Goal: Task Accomplishment & Management: Use online tool/utility

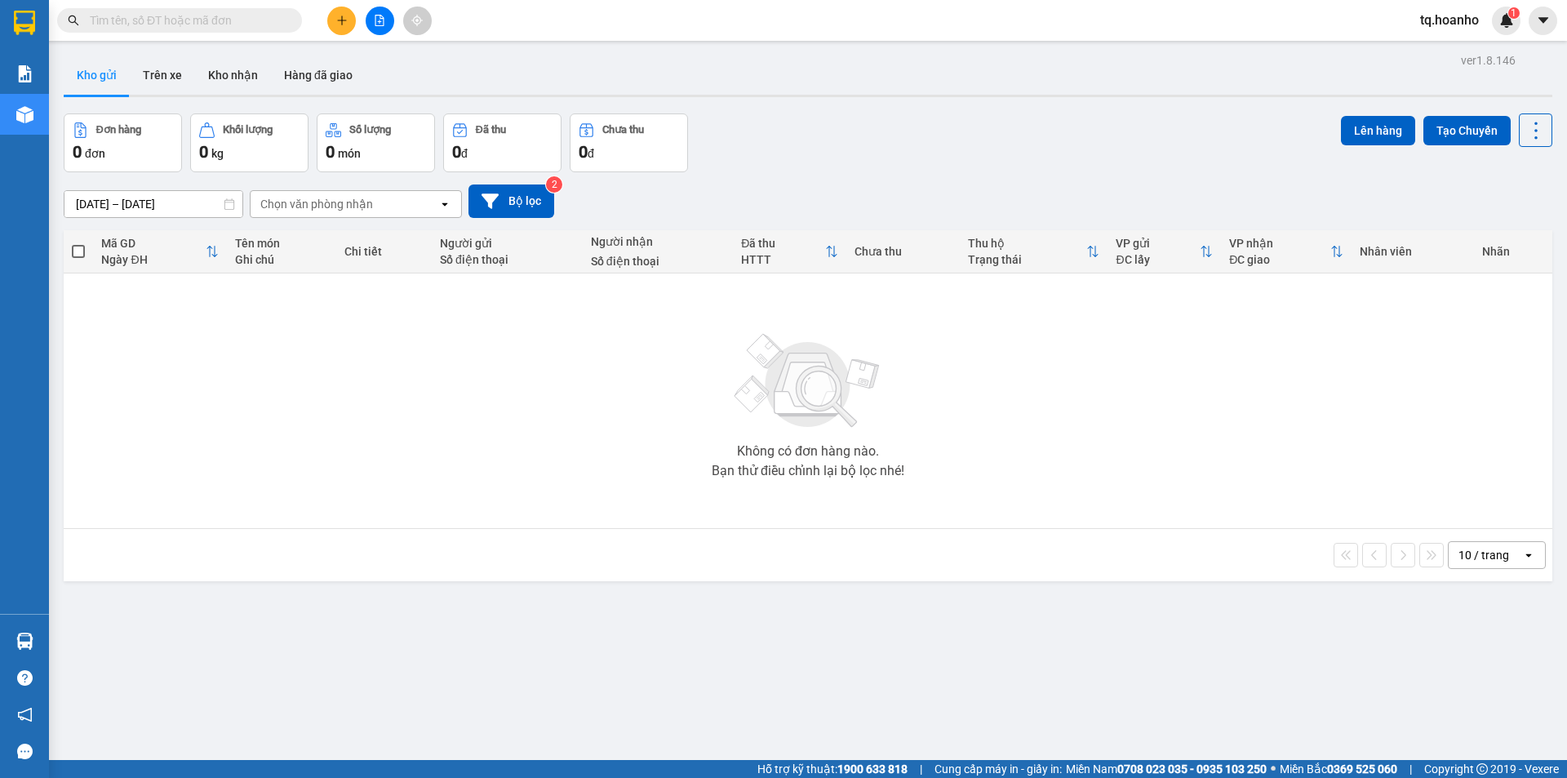
click at [386, 16] on button at bounding box center [380, 21] width 29 height 29
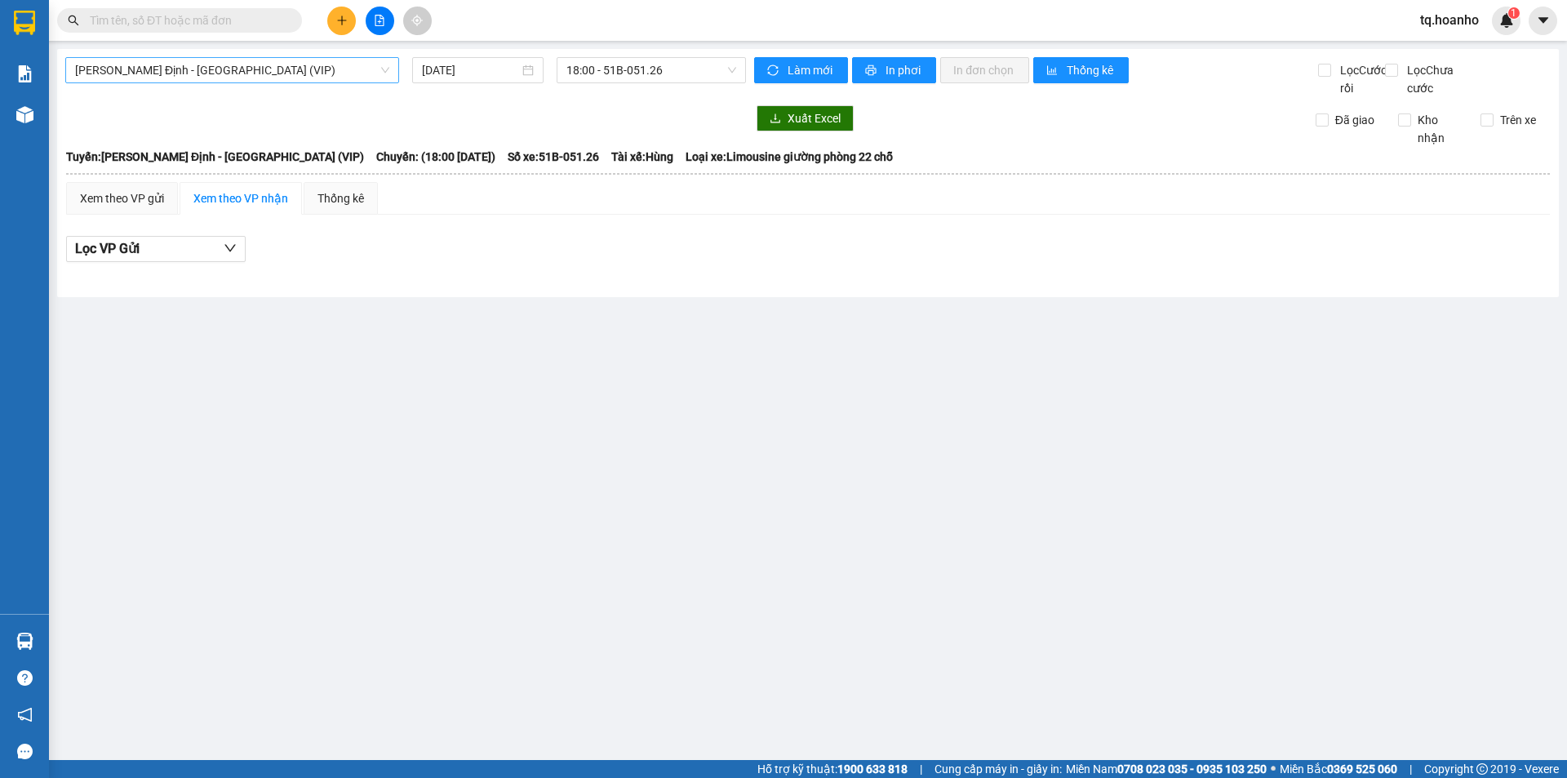
click at [264, 80] on span "Bình Định - Sài Gòn (VIP)" at bounding box center [232, 70] width 314 height 24
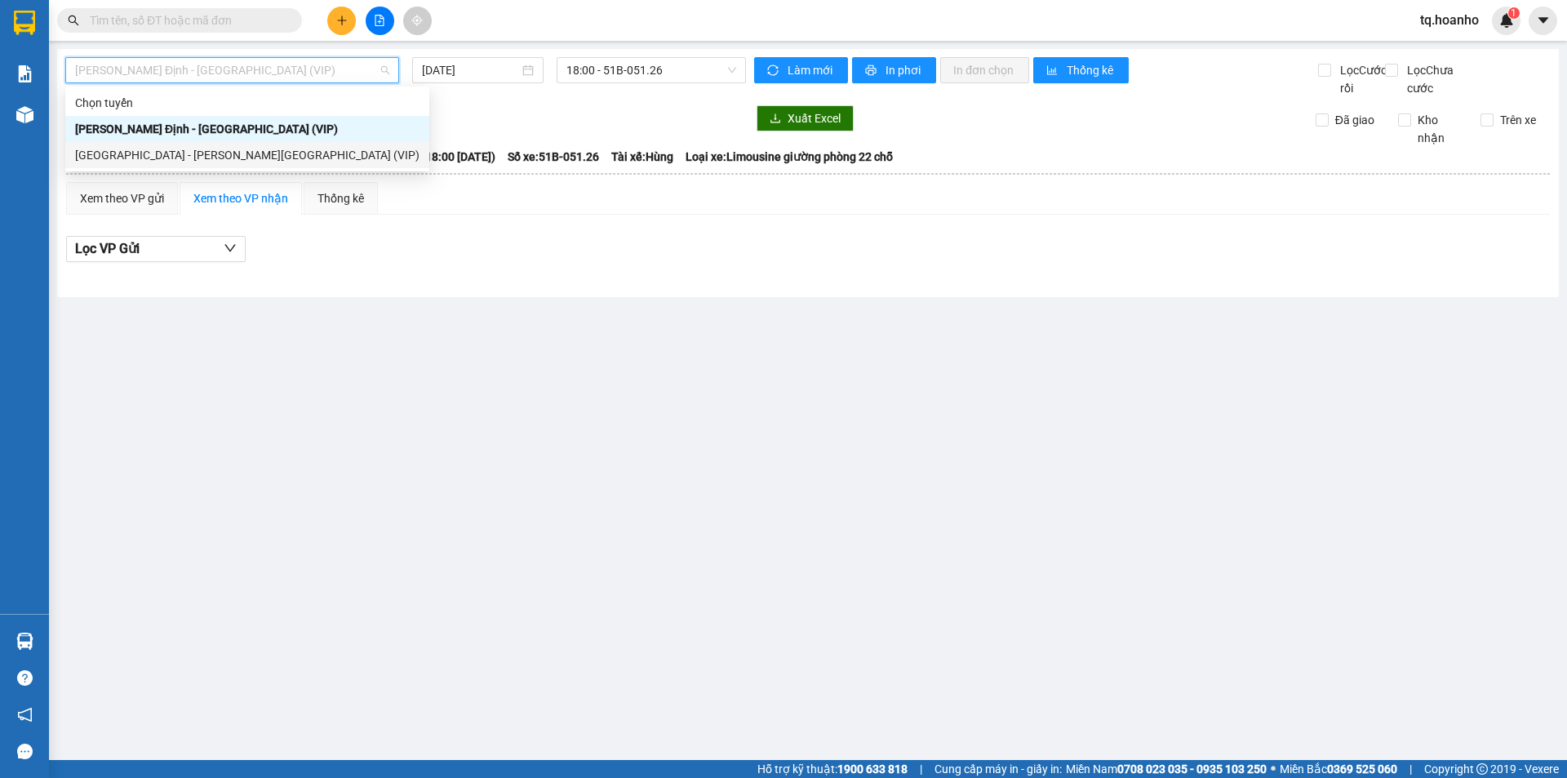
click at [199, 155] on div "Sài Gòn - Bình Định (VIP)" at bounding box center [247, 155] width 344 height 18
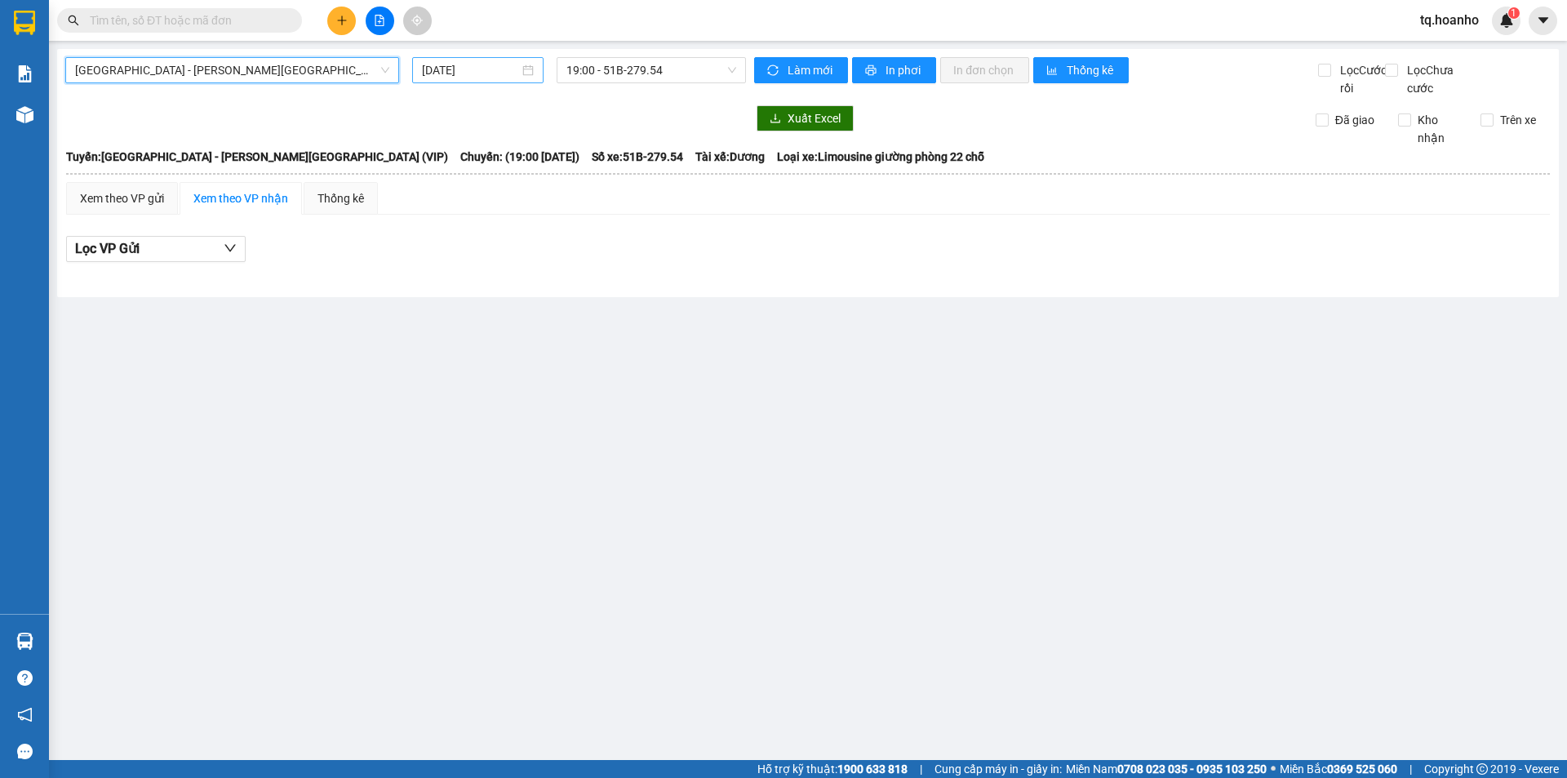
click at [468, 73] on input "13/10/2025" at bounding box center [470, 70] width 97 height 18
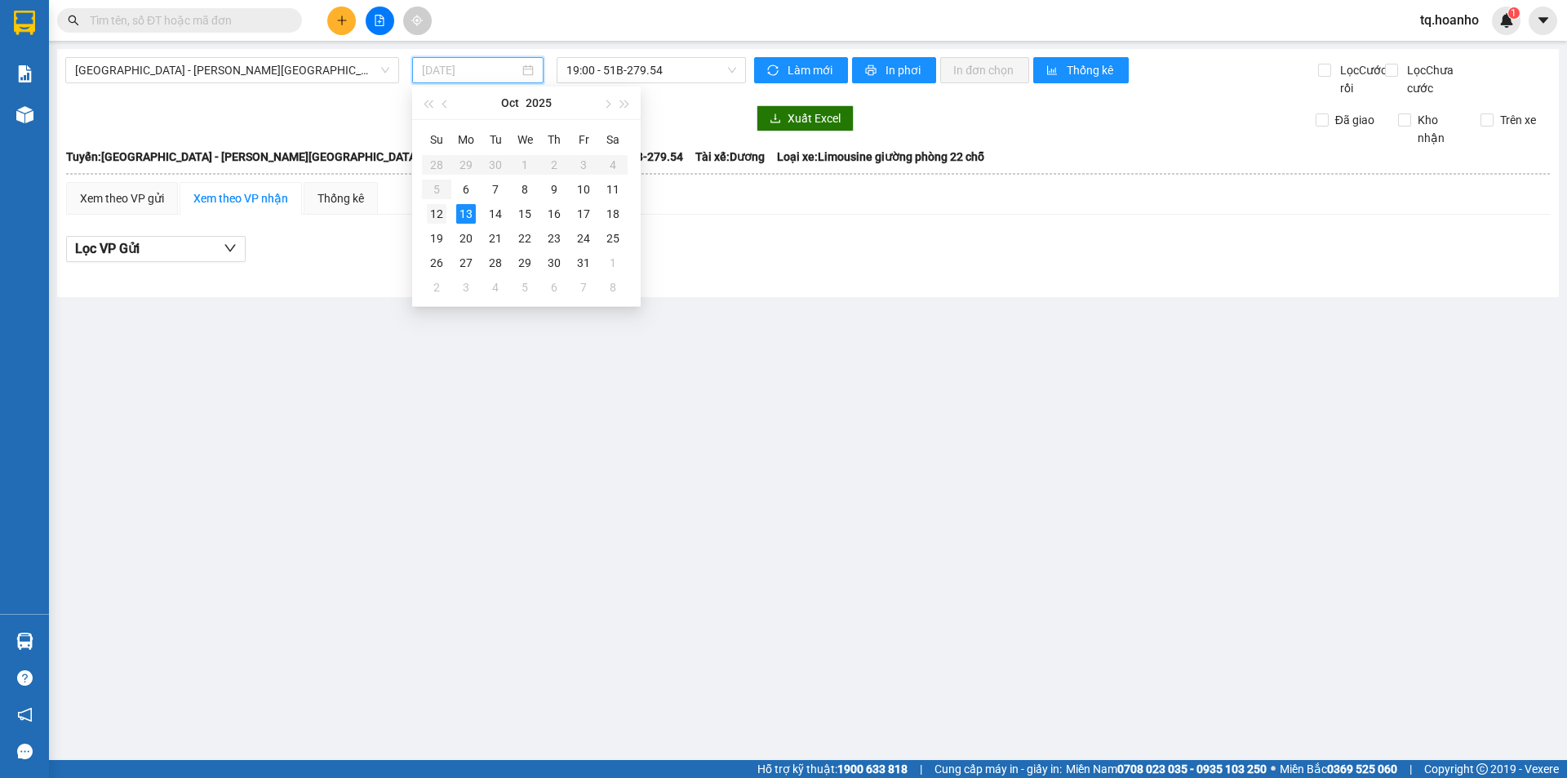
click at [434, 217] on div "12" at bounding box center [437, 214] width 20 height 20
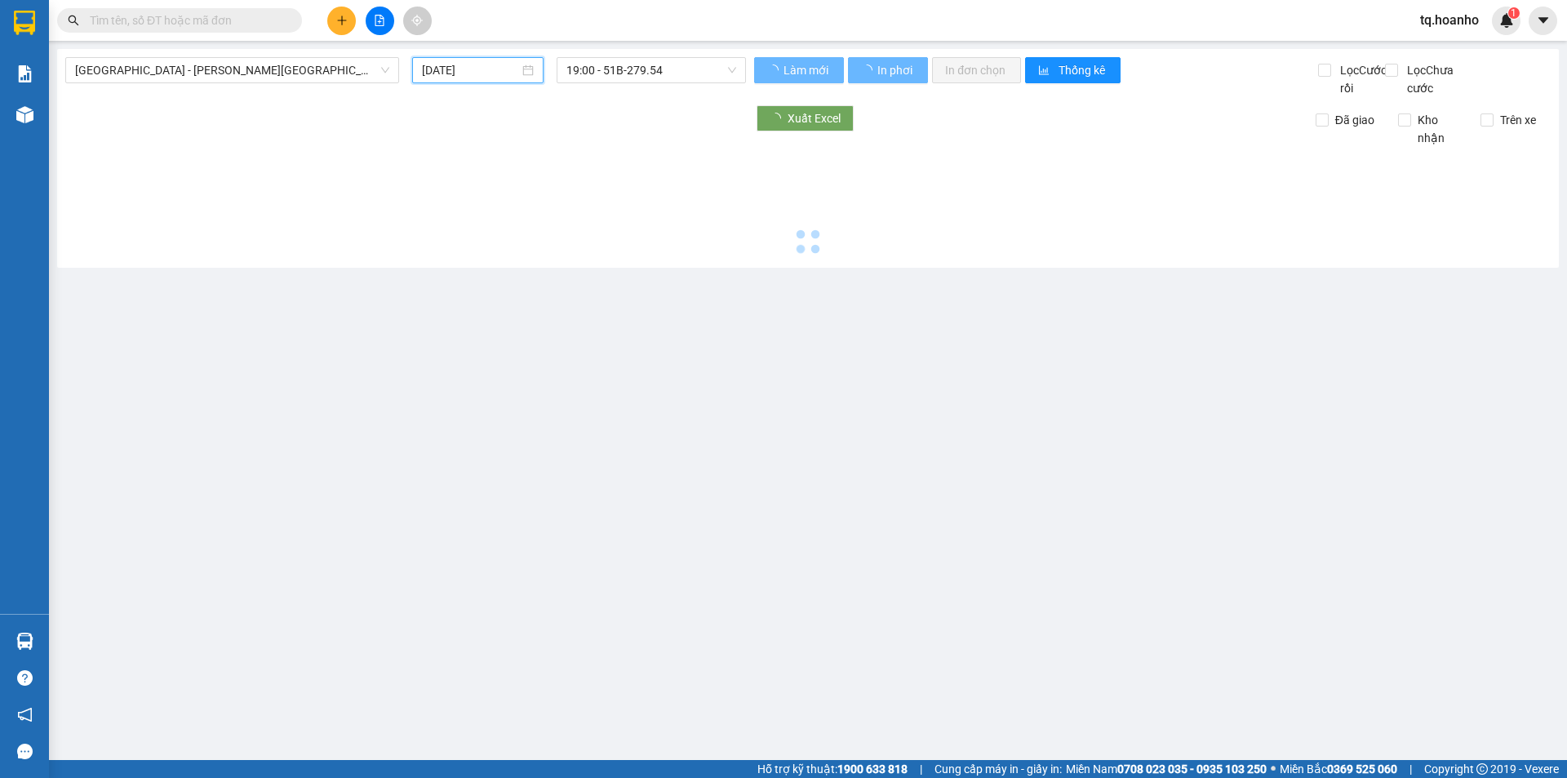
type input "12/10/2025"
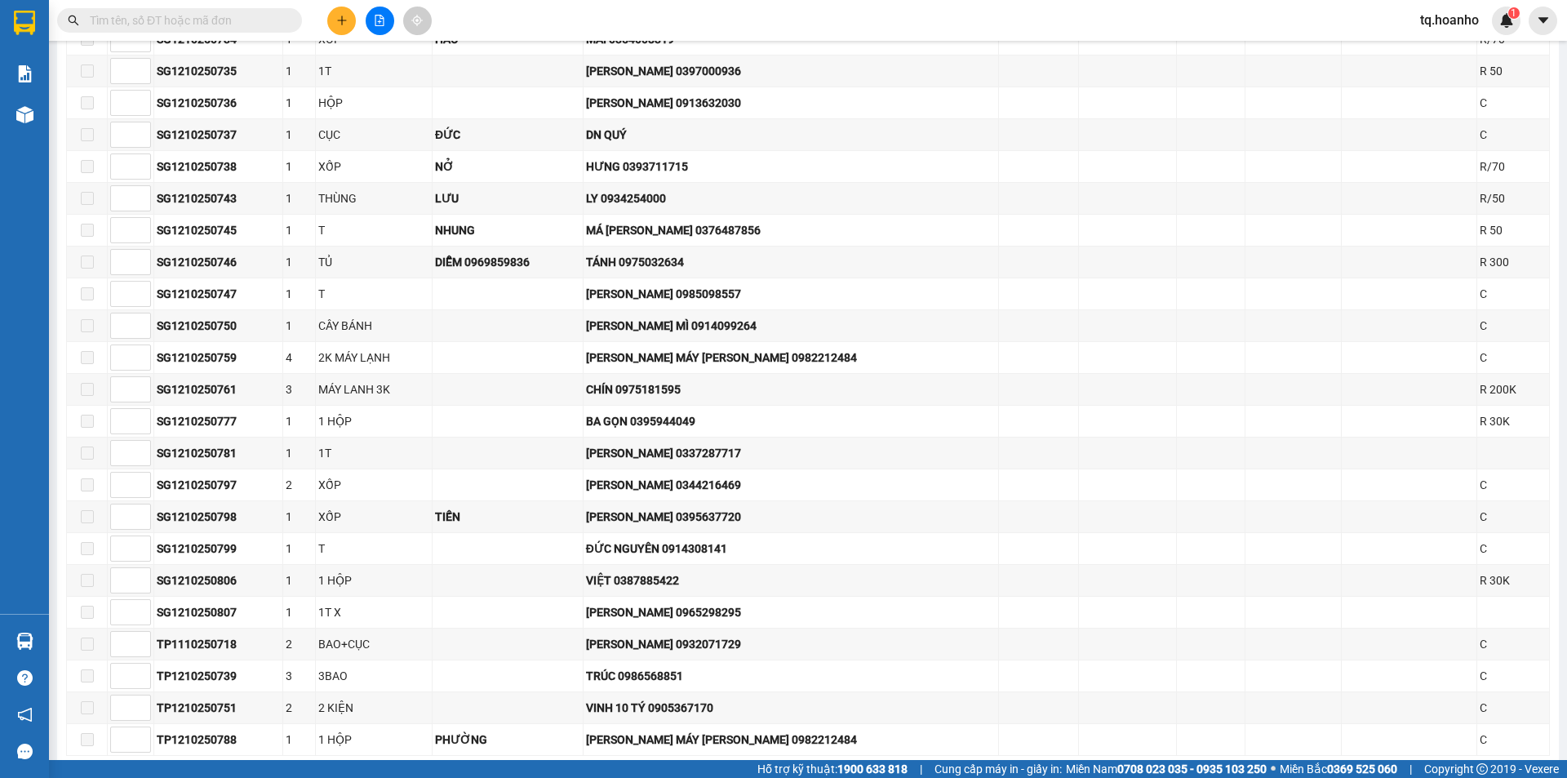
scroll to position [849, 0]
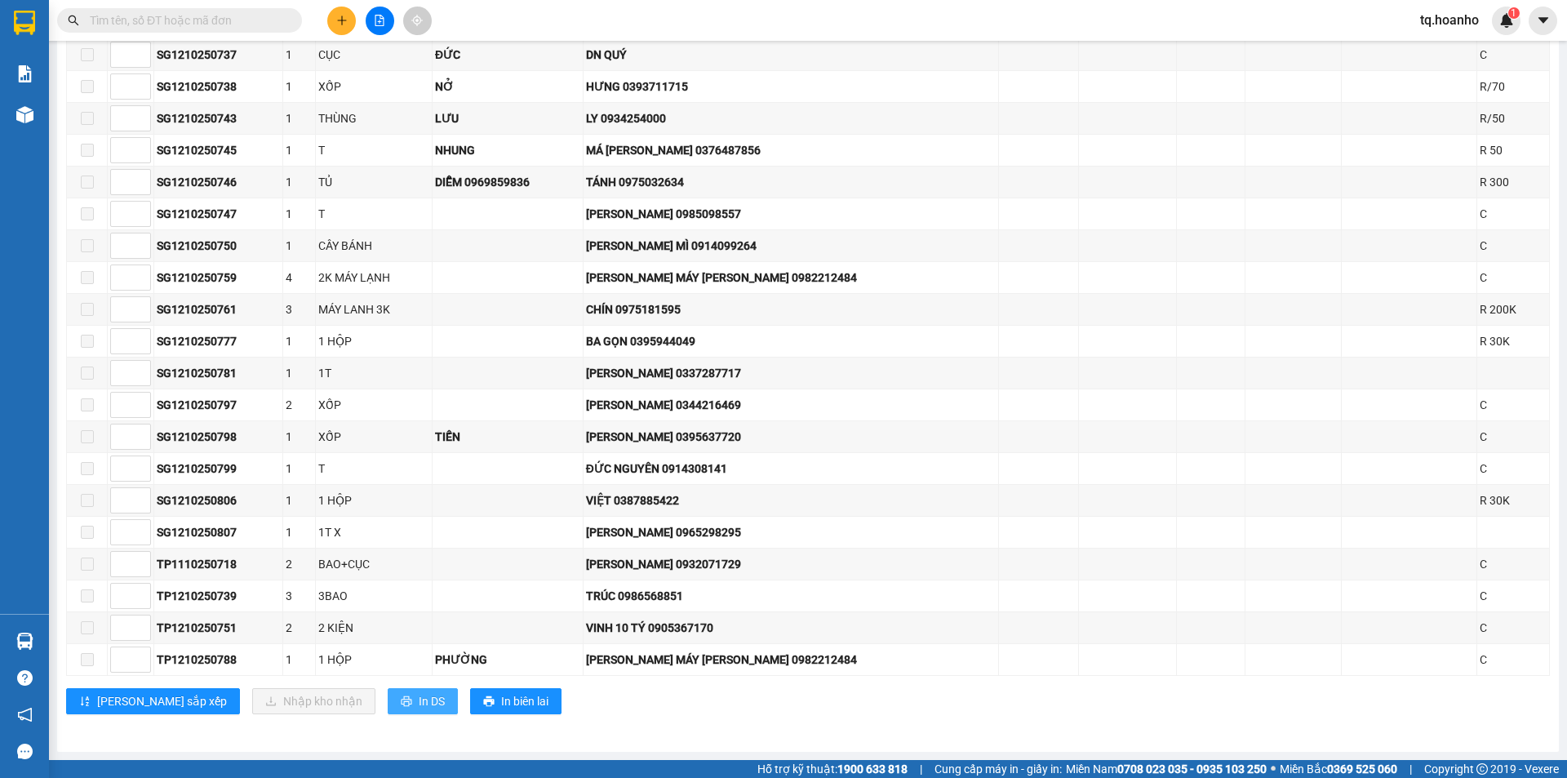
click at [419, 693] on span "In DS" at bounding box center [432, 701] width 26 height 18
